Goal: Information Seeking & Learning: Learn about a topic

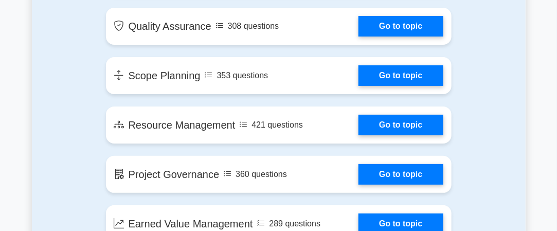
scroll to position [1293, 0]
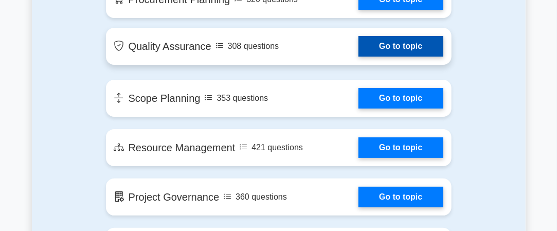
click at [393, 44] on link "Go to topic" at bounding box center [401, 46] width 84 height 21
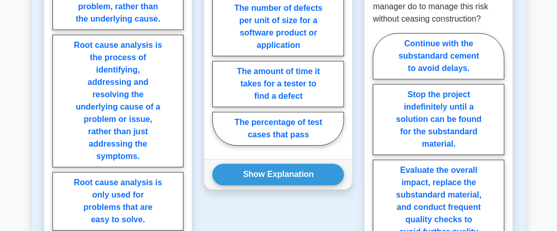
scroll to position [683, 0]
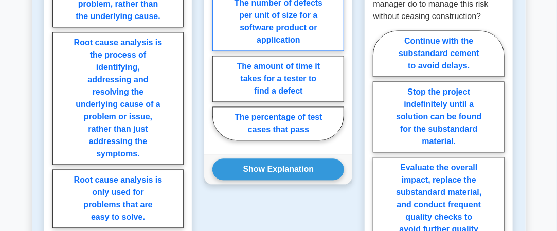
click at [262, 29] on label "The number of defects per unit of size for a software product or application" at bounding box center [278, 21] width 132 height 59
click at [219, 41] on input "The number of defects per unit of size for a software product or application" at bounding box center [215, 44] width 7 height 7
radio input "true"
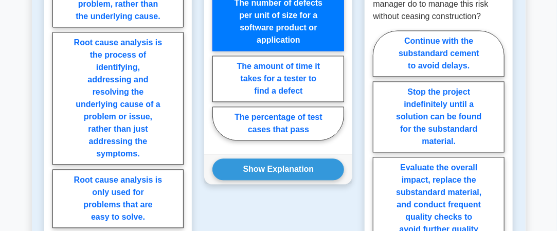
click at [262, 29] on label "The number of defects per unit of size for a software product or application" at bounding box center [278, 21] width 132 height 59
click at [219, 41] on input "The number of defects per unit of size for a software product or application" at bounding box center [215, 44] width 7 height 7
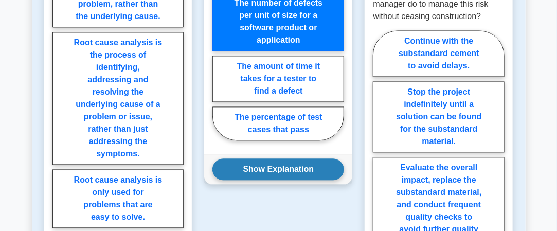
click at [273, 174] on button "Show Explanation" at bounding box center [278, 169] width 132 height 22
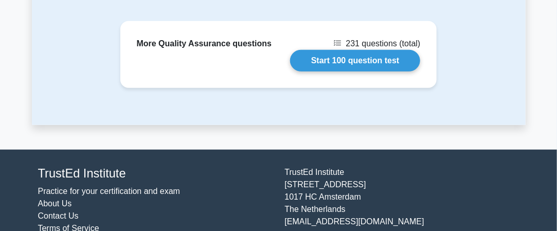
scroll to position [1579, 0]
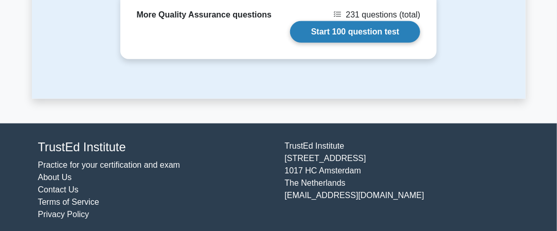
click at [342, 21] on link "Start 100 question test" at bounding box center [355, 32] width 131 height 22
